Goal: Information Seeking & Learning: Learn about a topic

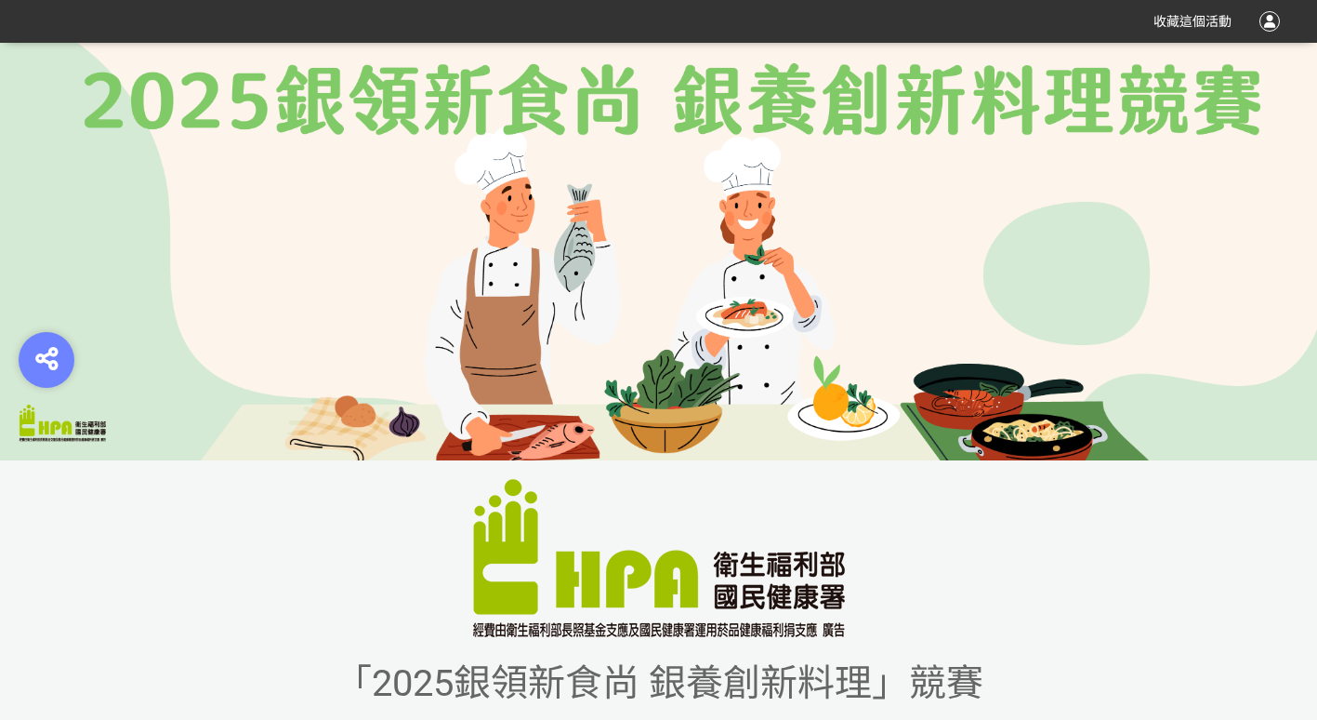
scroll to position [279, 0]
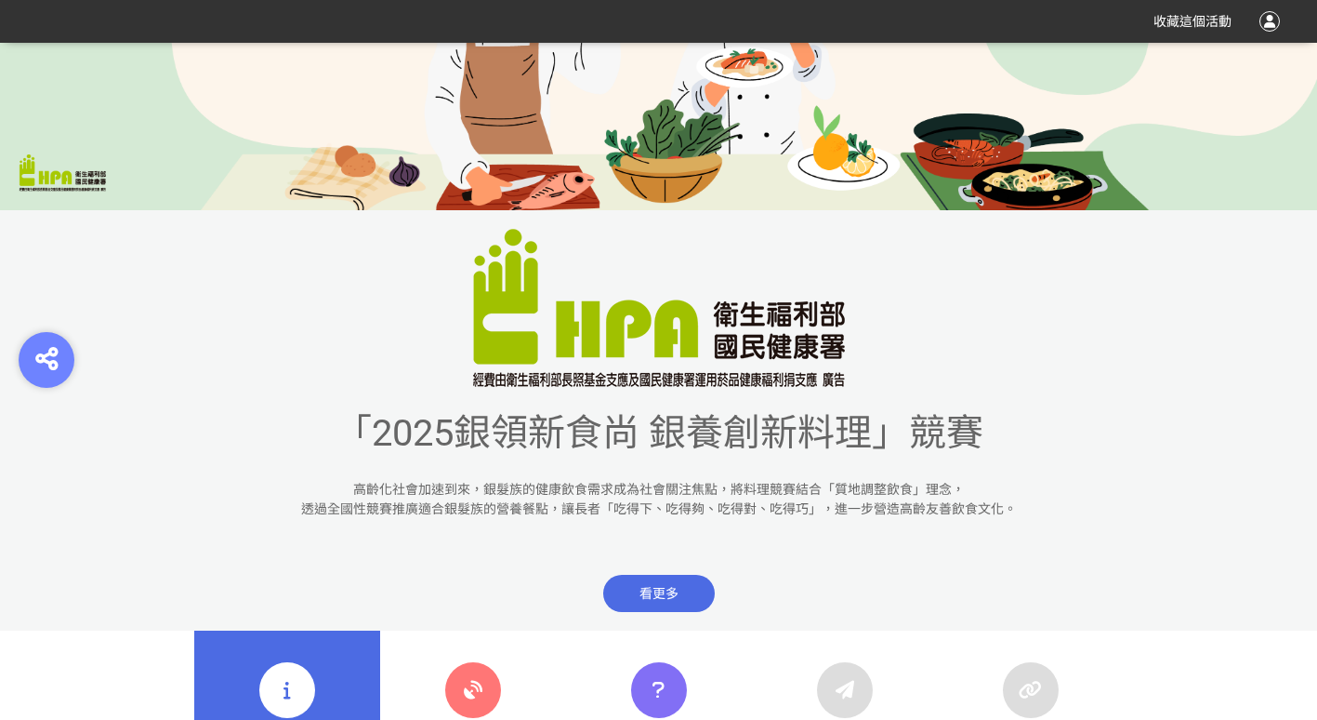
click at [689, 584] on span "看更多" at bounding box center [659, 593] width 112 height 37
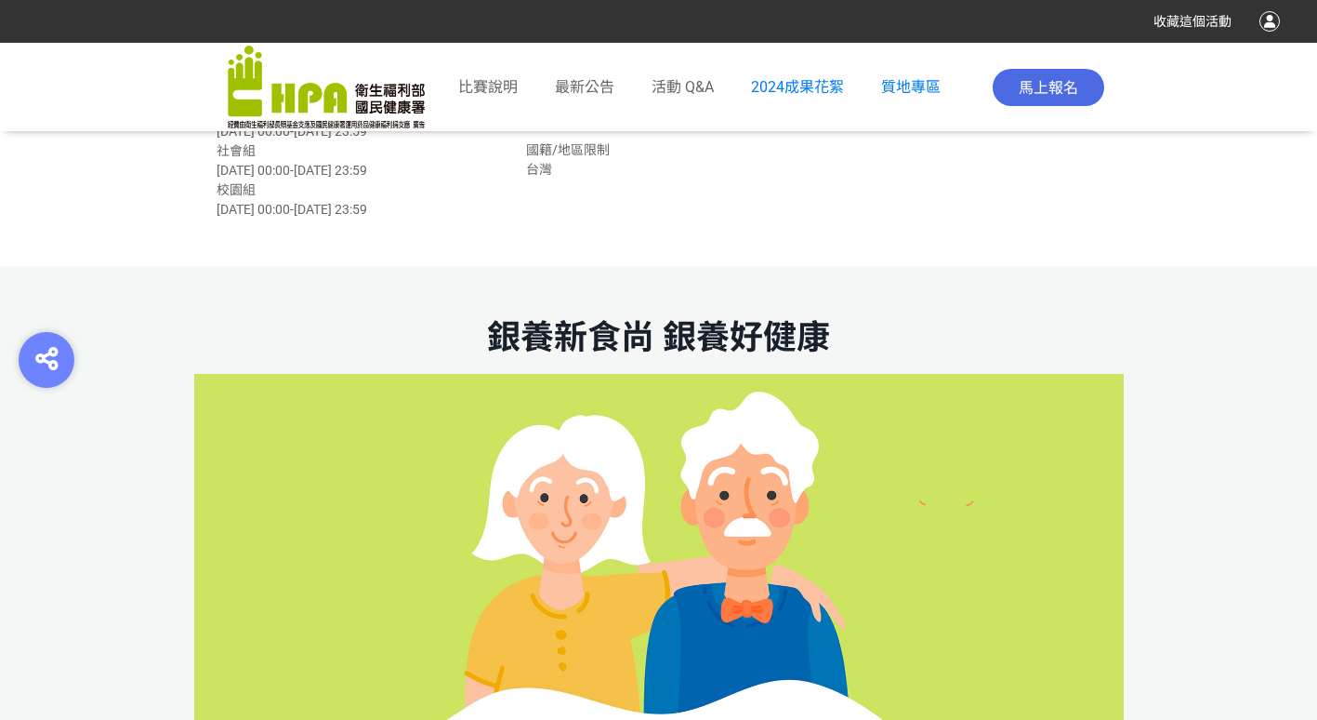
scroll to position [1068, 0]
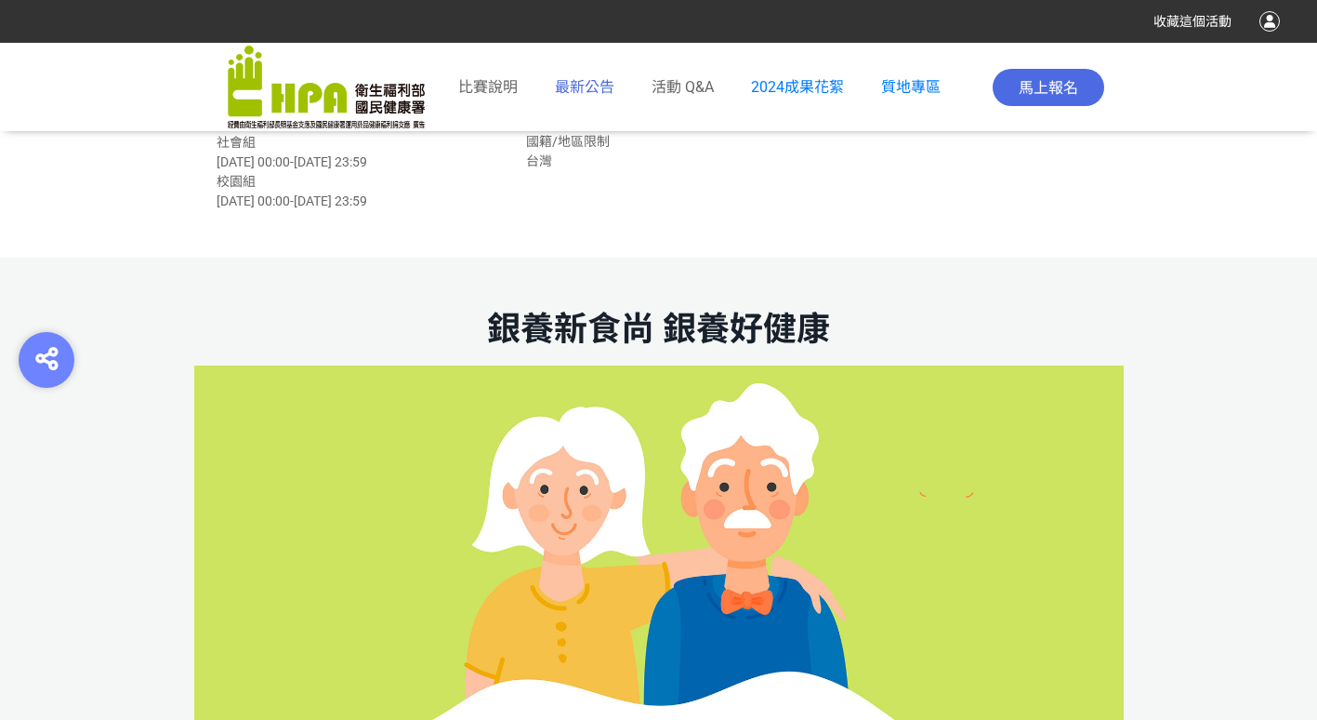
click at [572, 76] on link "最新公告" at bounding box center [584, 87] width 59 height 22
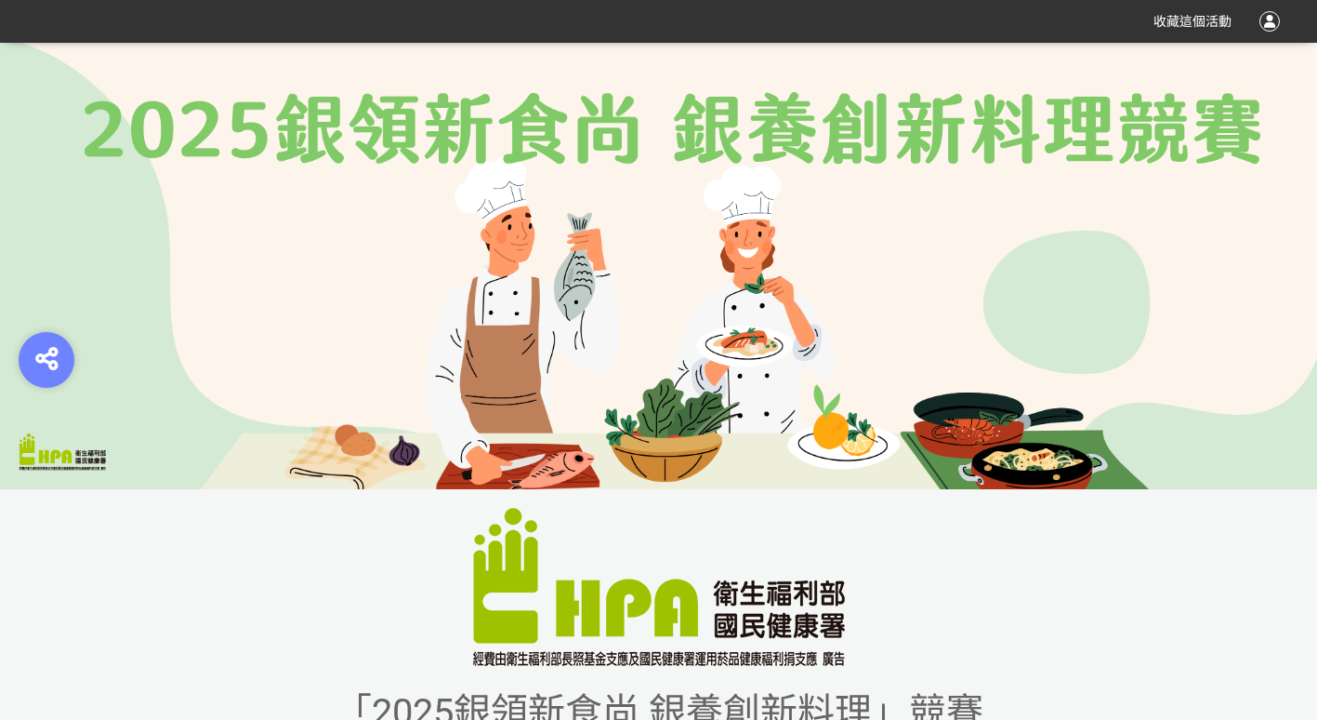
click at [803, 601] on img at bounding box center [659, 587] width 372 height 158
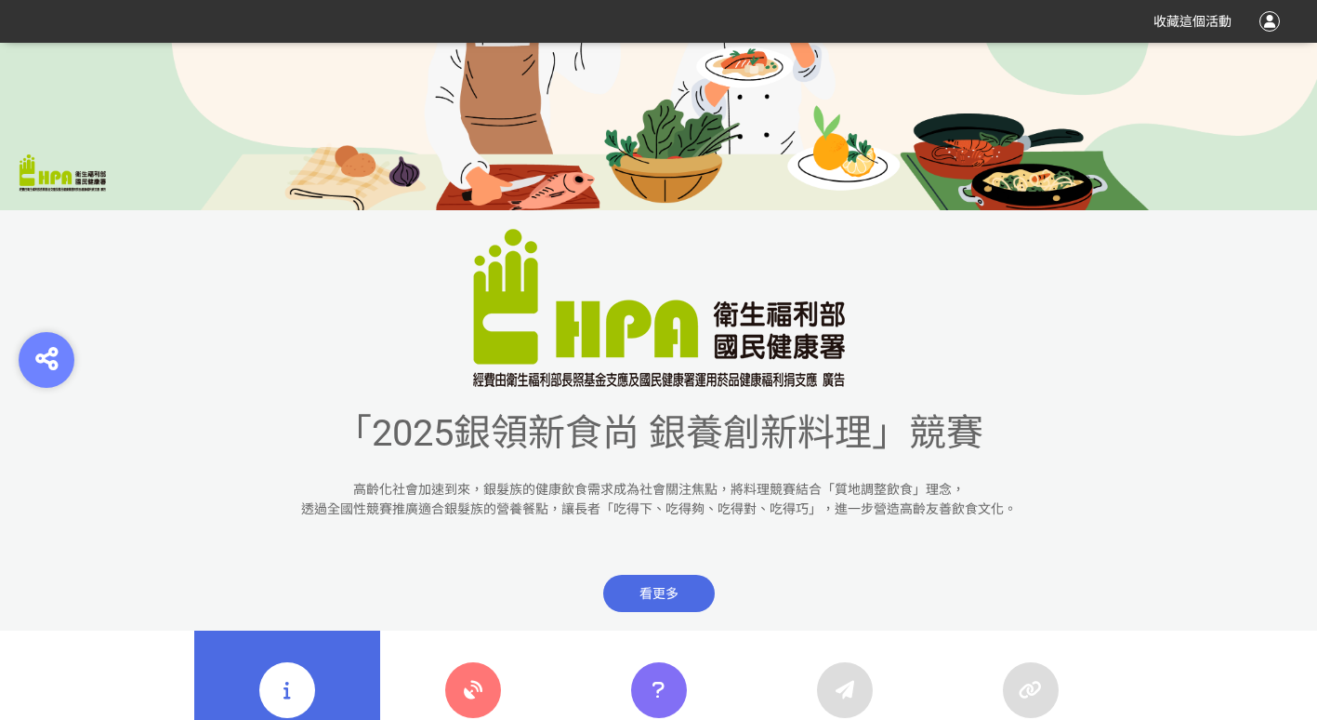
click at [786, 441] on span "「2025銀領新食尚 銀養創新料理」競賽" at bounding box center [659, 433] width 649 height 44
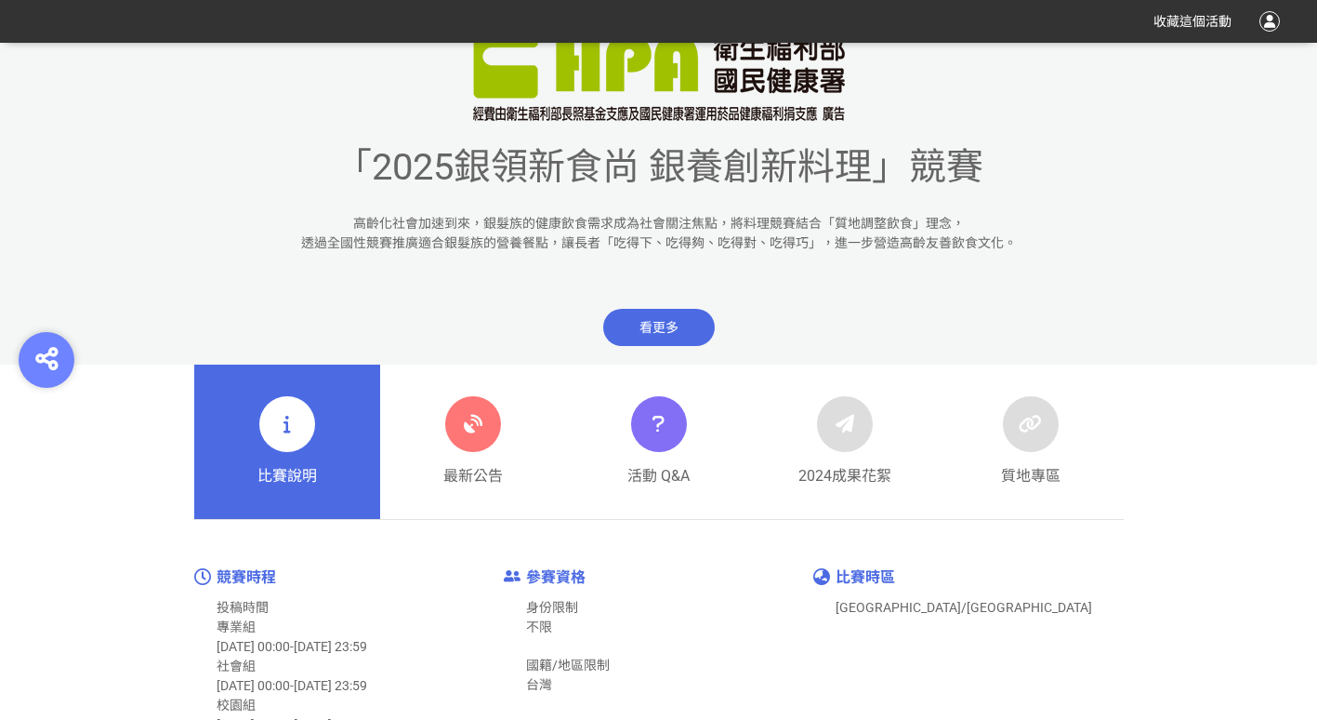
scroll to position [651, 0]
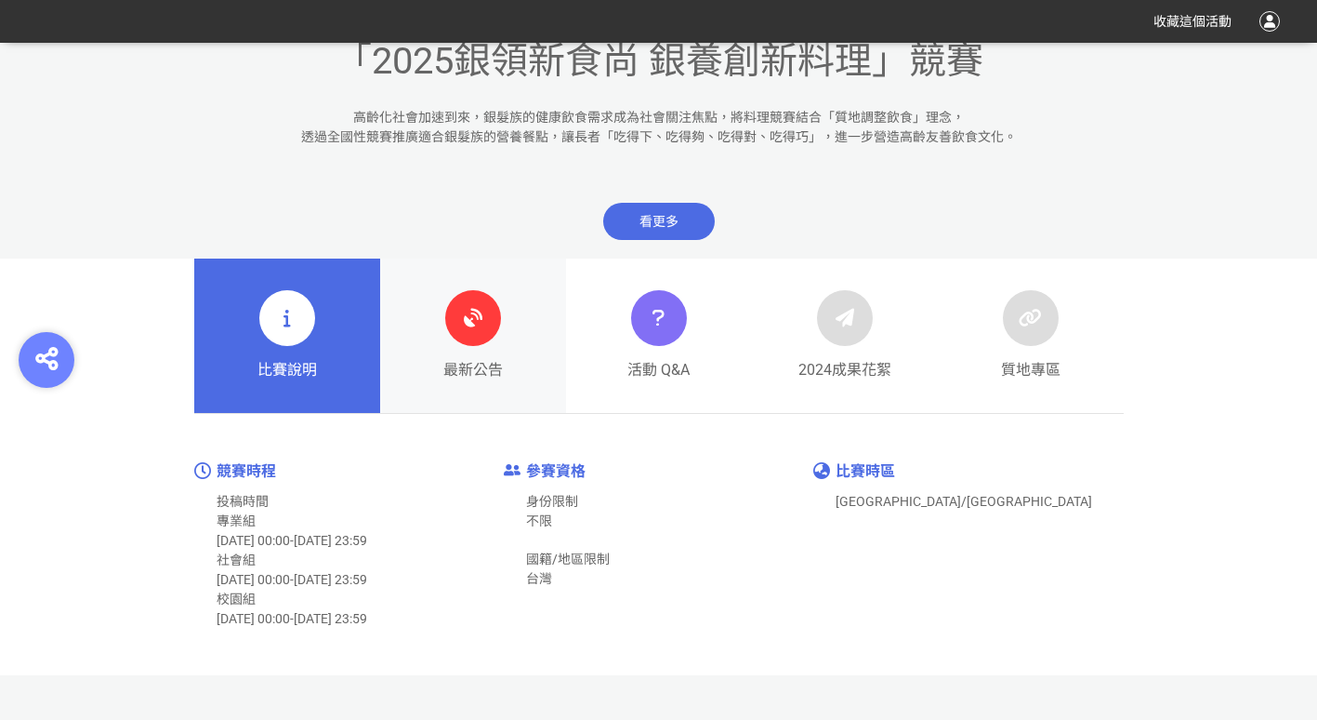
click at [496, 318] on div at bounding box center [473, 318] width 56 height 56
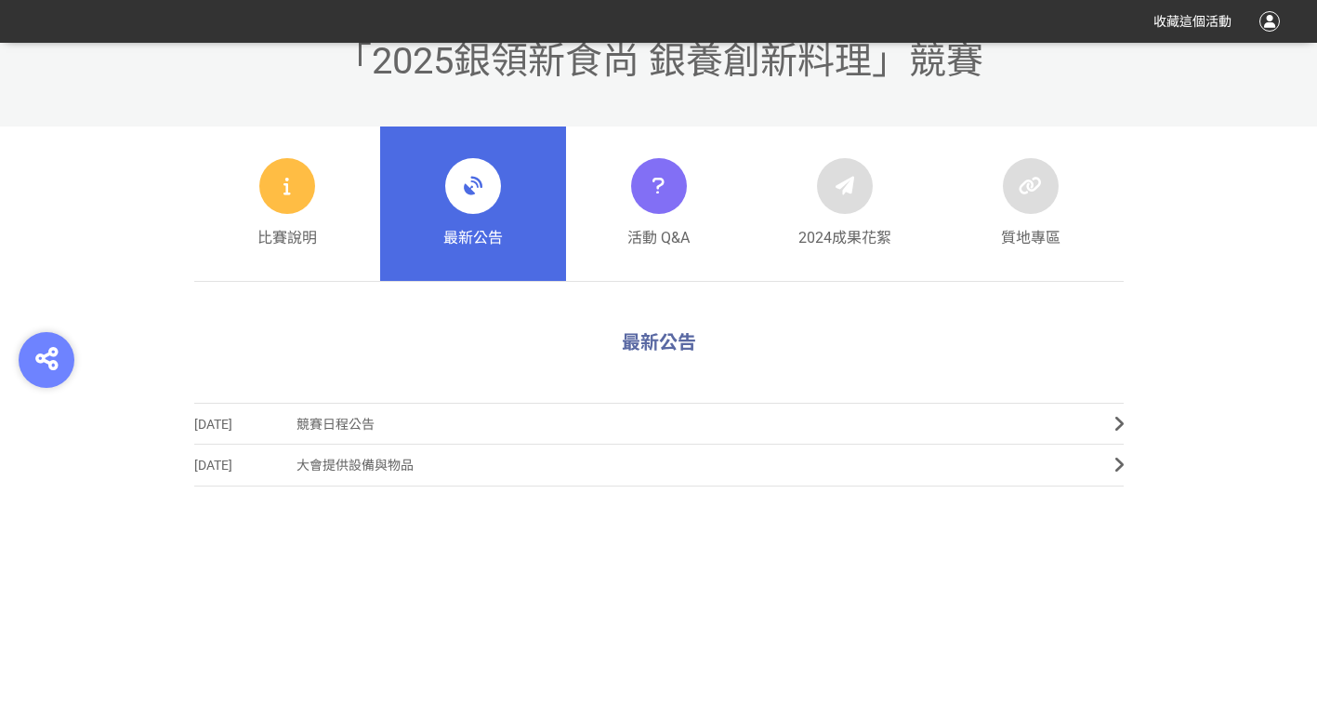
scroll to position [21, 0]
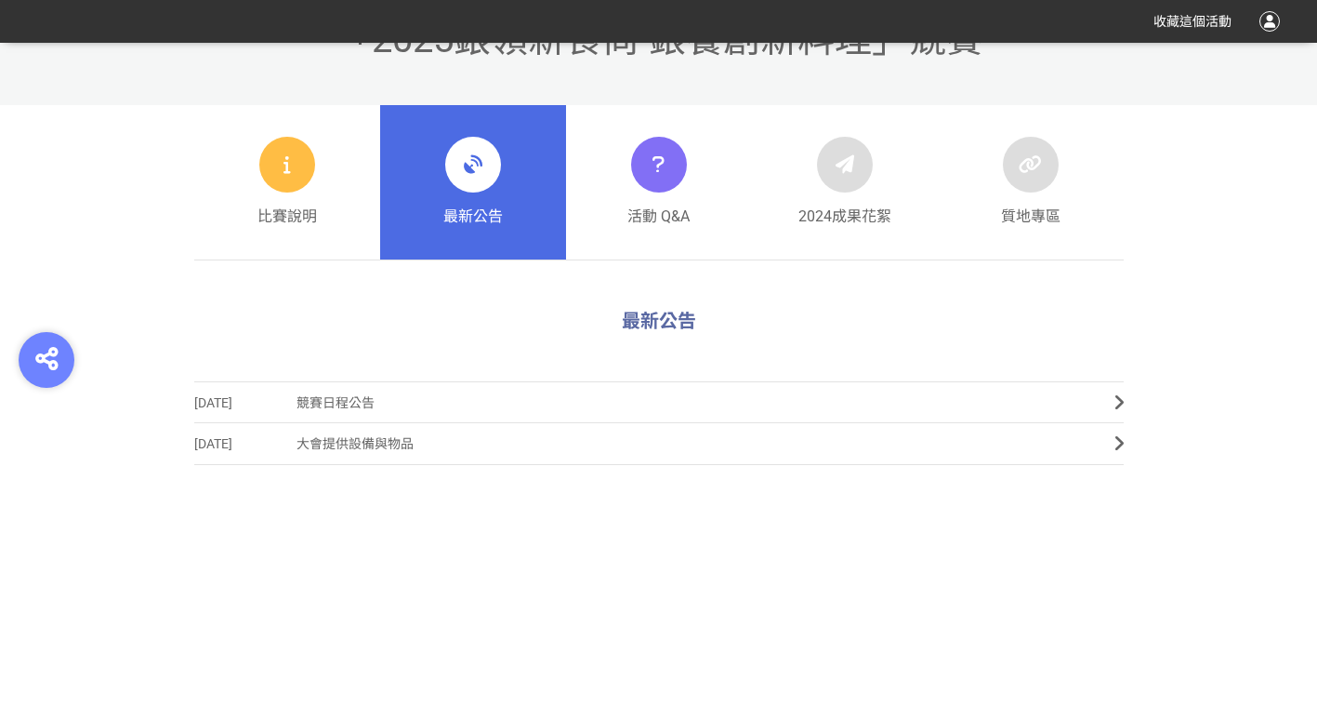
click at [423, 177] on link "最新公告" at bounding box center [473, 182] width 186 height 154
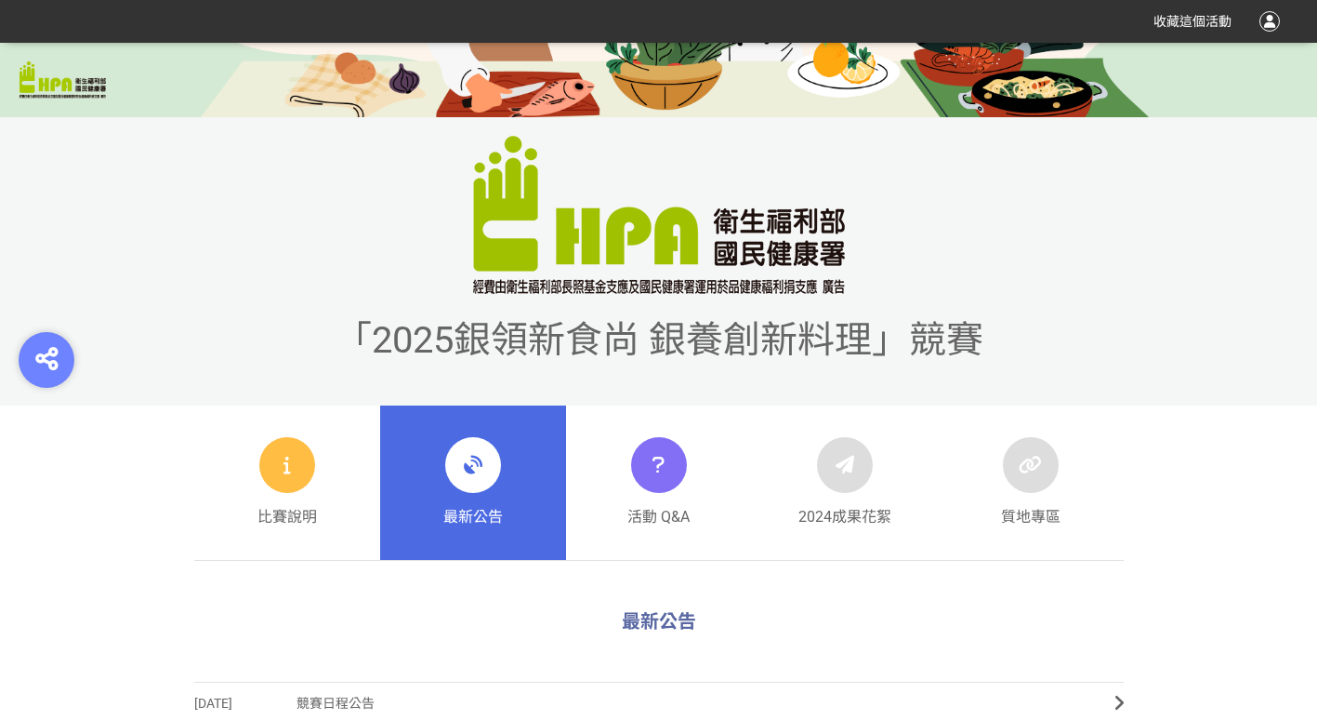
scroll to position [651, 0]
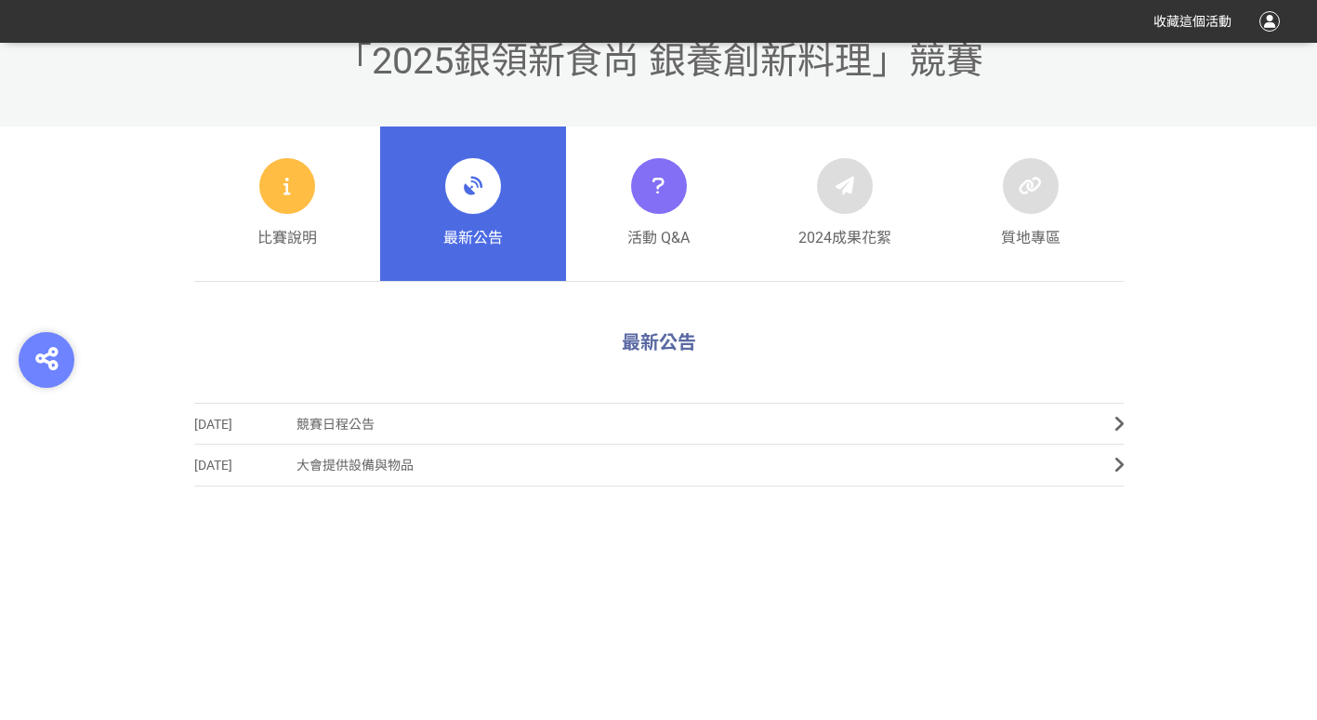
click at [477, 196] on icon at bounding box center [472, 185] width 33 height 33
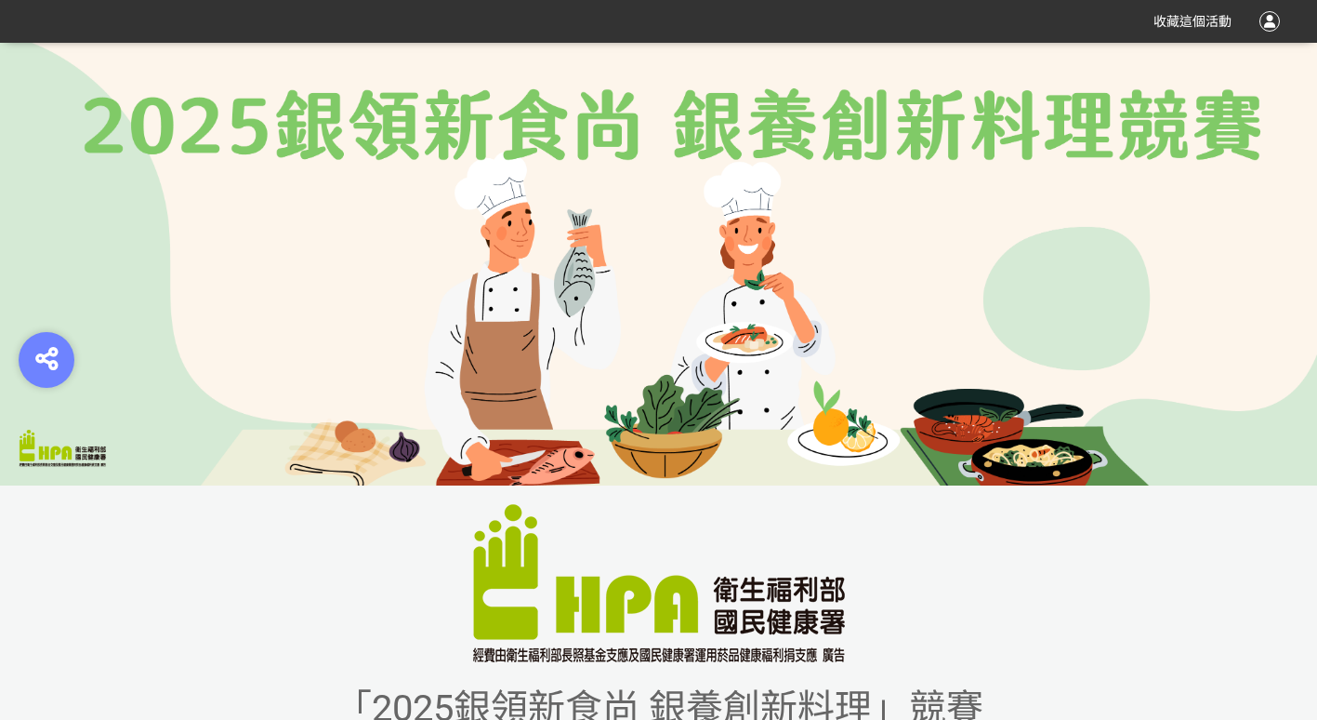
scroll to position [0, 0]
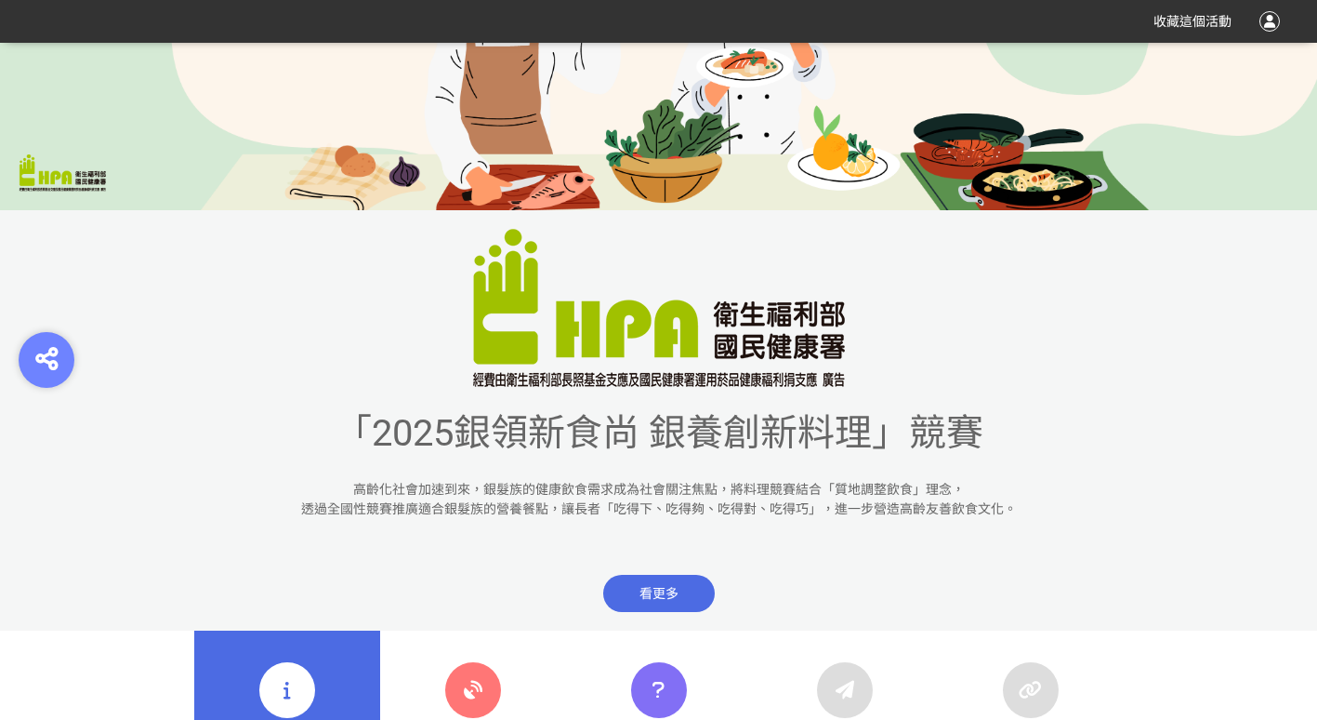
scroll to position [651, 0]
